Goal: Transaction & Acquisition: Purchase product/service

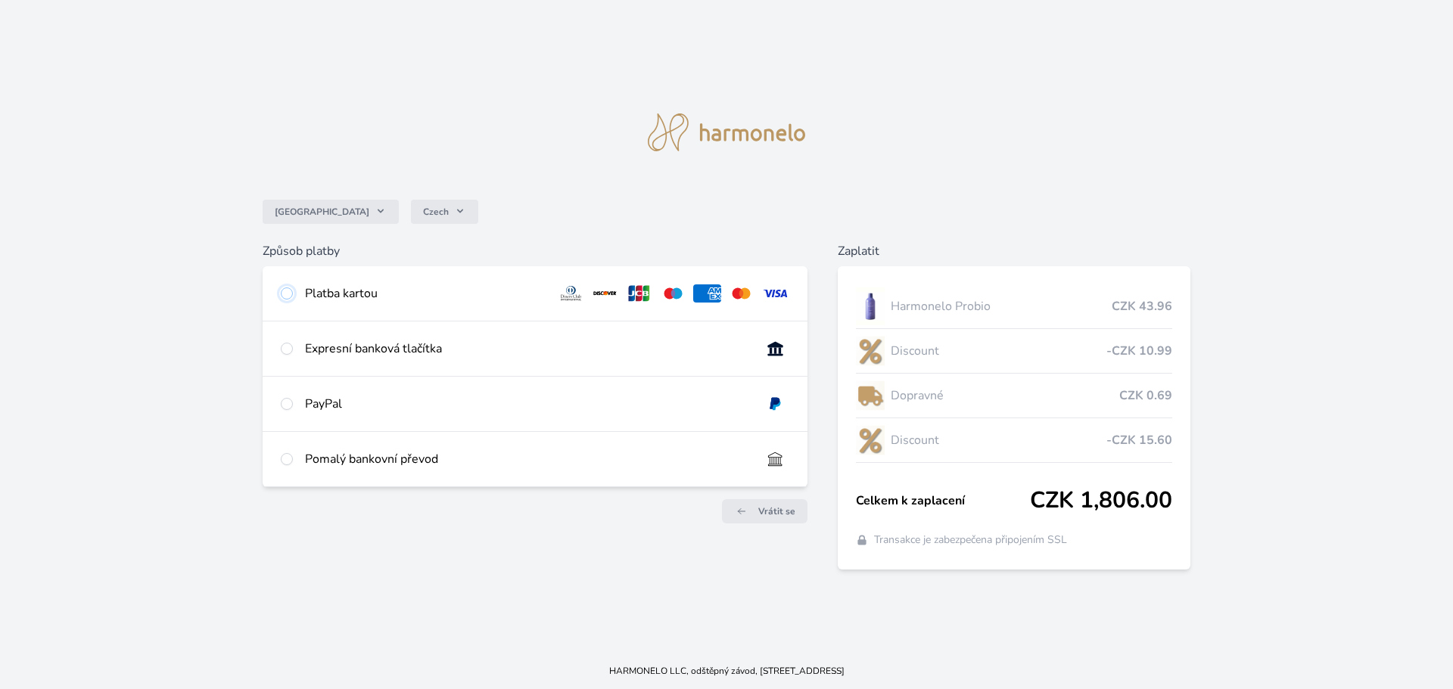
click at [285, 291] on input "radio" at bounding box center [287, 294] width 12 height 12
radio input "true"
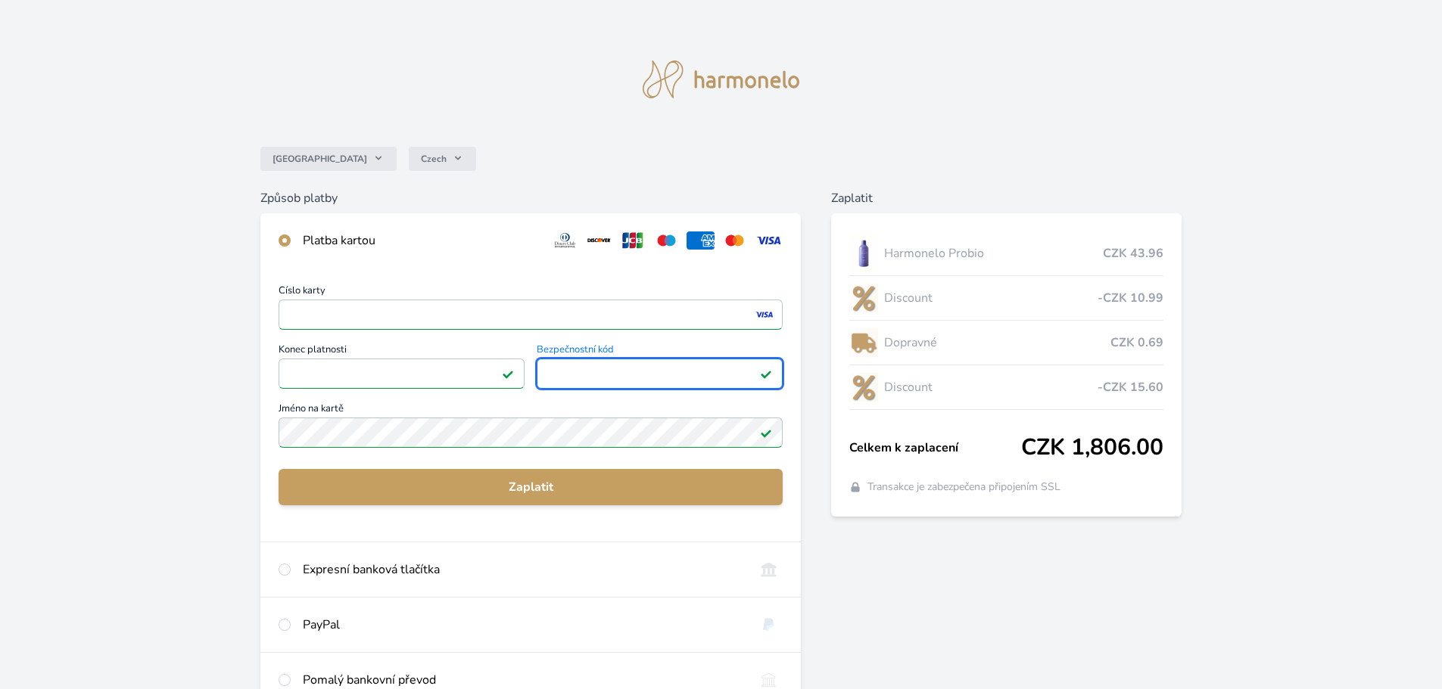
click at [241, 358] on div "Česko Czech Způsob platby Platba kartou Číslo karty <p>Your browser does not su…" at bounding box center [721, 393] width 1442 height 787
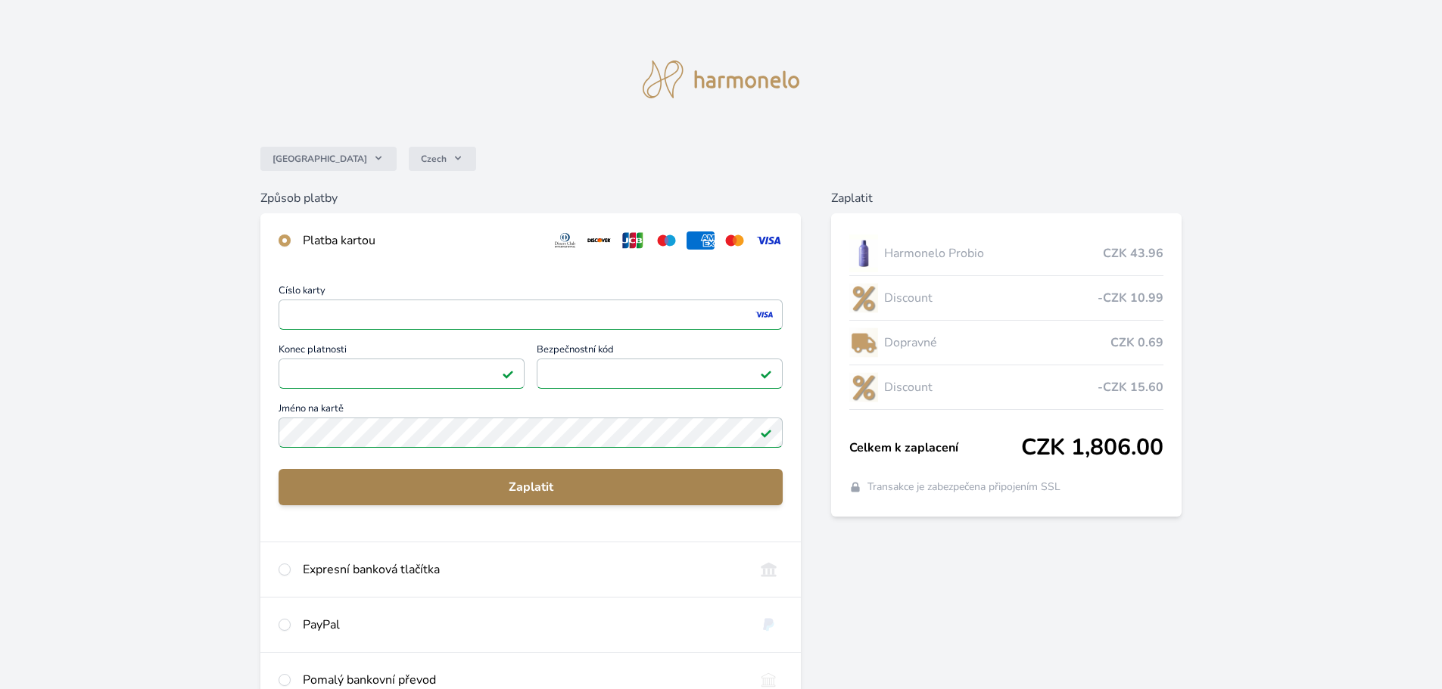
click at [554, 482] on span "Zaplatit" at bounding box center [531, 487] width 480 height 18
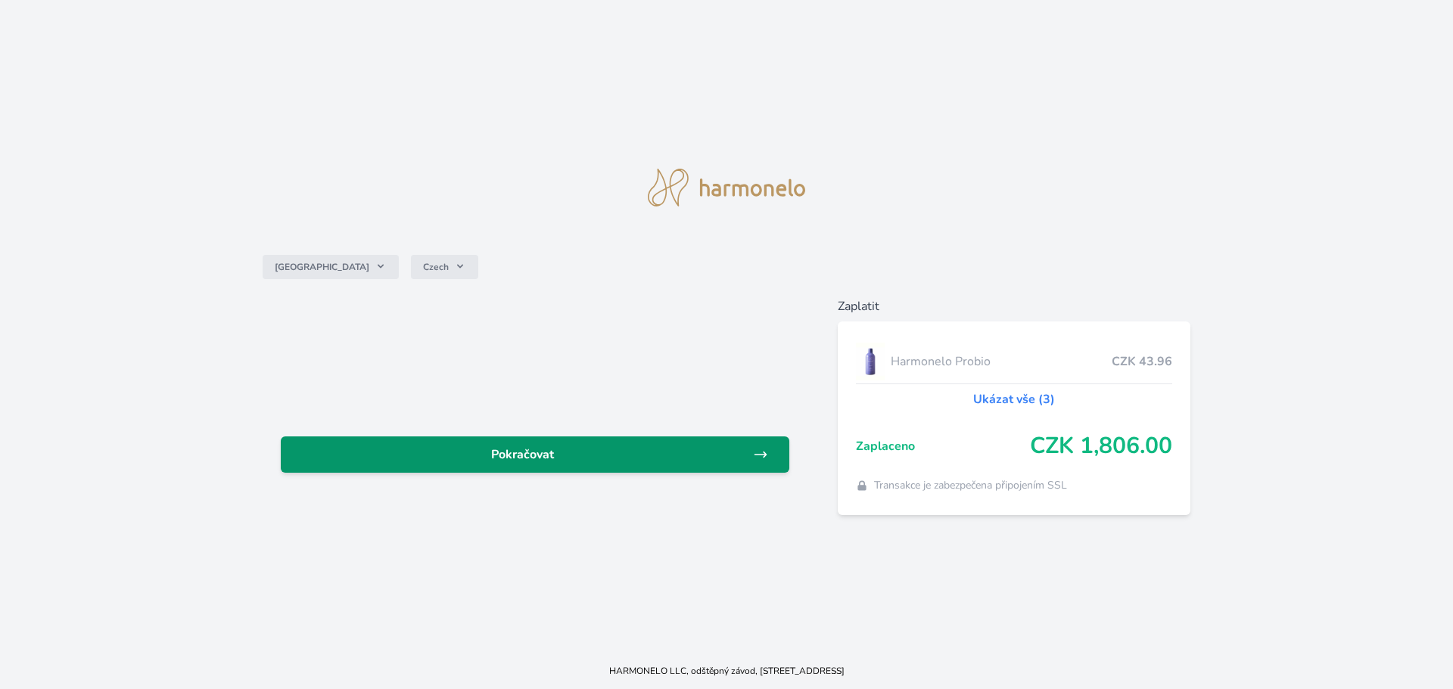
click at [542, 459] on span "Pokračovat" at bounding box center [523, 455] width 460 height 18
